Goal: Check status: Check status

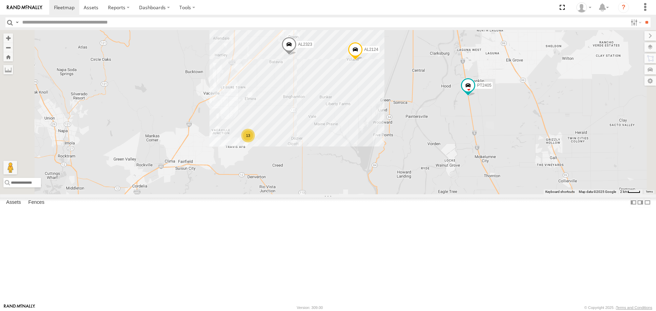
drag, startPoint x: 503, startPoint y: 210, endPoint x: 469, endPoint y: 135, distance: 82.3
click at [469, 135] on div "AL2323 AL2124 33 13 4 6 4 3 PT2405" at bounding box center [328, 112] width 656 height 164
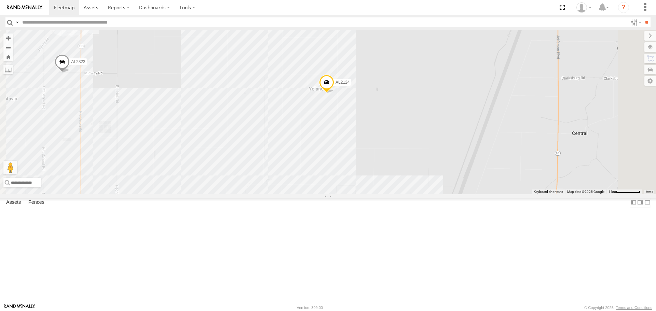
drag, startPoint x: 422, startPoint y: 173, endPoint x: 358, endPoint y: 261, distance: 108.0
click at [358, 194] on div "AL2323 AL2124 PT2405" at bounding box center [328, 112] width 656 height 164
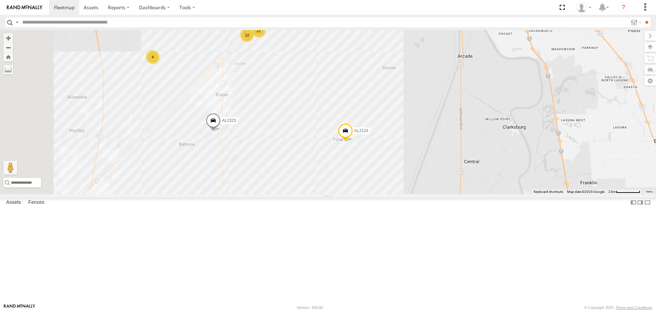
drag, startPoint x: 366, startPoint y: 217, endPoint x: 357, endPoint y: 143, distance: 73.7
click at [364, 169] on div "AL2323 AL2124 PT2405 21 12 4 6 4 3" at bounding box center [328, 112] width 656 height 164
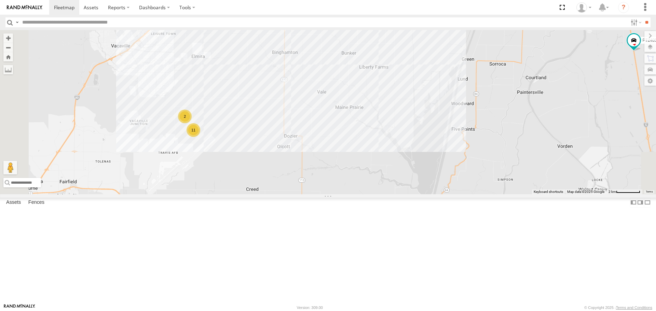
drag, startPoint x: 333, startPoint y: 200, endPoint x: 402, endPoint y: 167, distance: 75.9
click at [402, 167] on div "AL2323 AL2124 PT2405 21 12 4 6 4 3 11 2" at bounding box center [328, 112] width 656 height 164
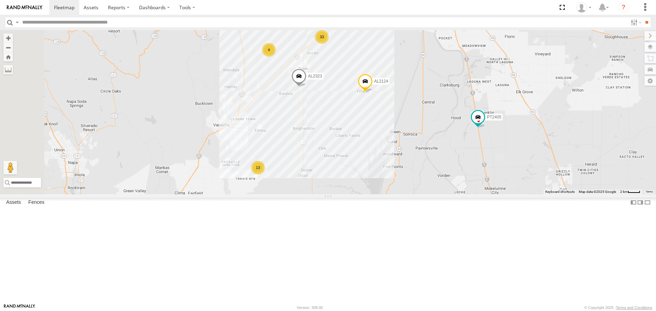
drag, startPoint x: 420, startPoint y: 110, endPoint x: 418, endPoint y: 170, distance: 59.8
click at [418, 170] on div "AL2323 AL2124 PT2405 33 13 6 4 3" at bounding box center [328, 112] width 656 height 164
